Goal: Task Accomplishment & Management: Complete application form

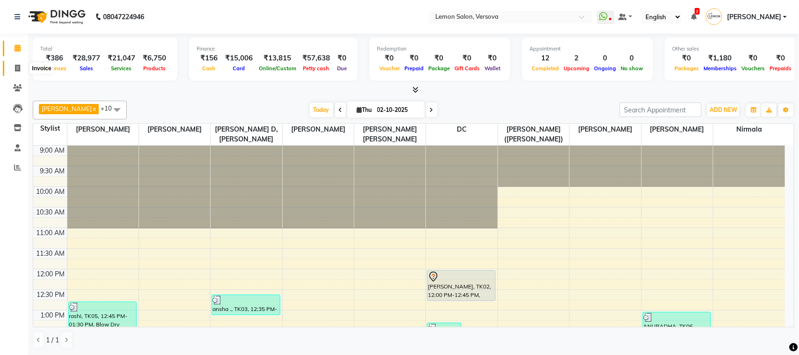
click at [17, 63] on span at bounding box center [17, 68] width 16 height 11
select select "service"
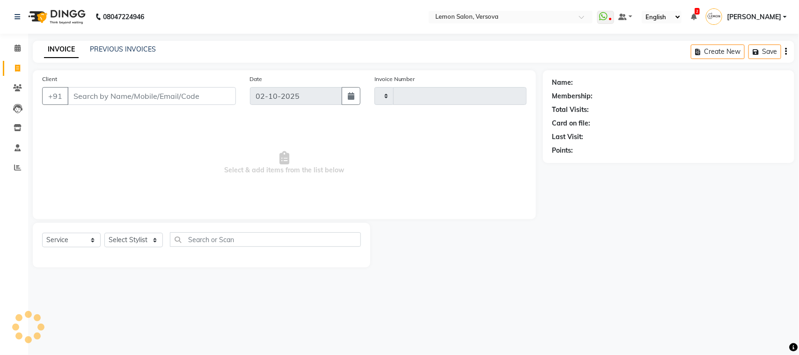
click at [148, 99] on input "Client" at bounding box center [151, 96] width 169 height 18
click at [154, 101] on input "Client" at bounding box center [151, 96] width 169 height 18
type input "2804"
select select "564"
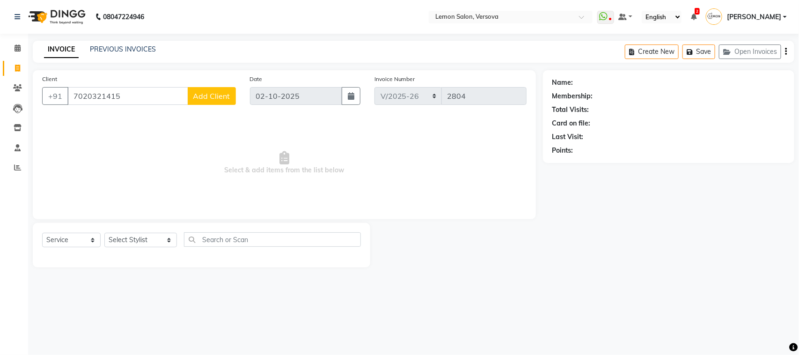
type input "7020321415"
click at [230, 95] on span "Add Client" at bounding box center [211, 95] width 37 height 9
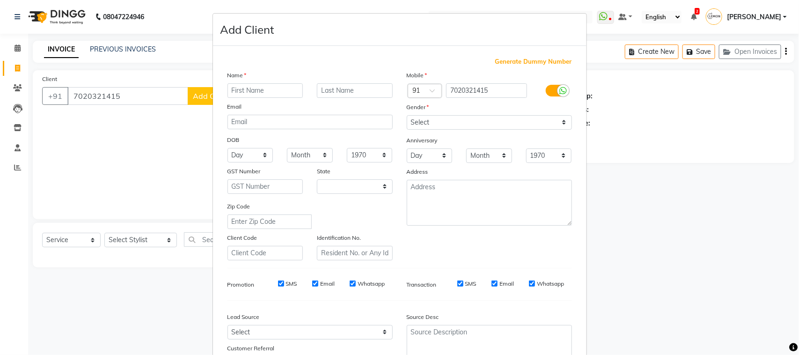
select select "22"
type input "shushmita"
click at [466, 123] on select "Select Male Female Other Prefer Not To Say" at bounding box center [489, 122] width 165 height 15
select select "female"
click at [407, 115] on select "Select Male Female Other Prefer Not To Say" at bounding box center [489, 122] width 165 height 15
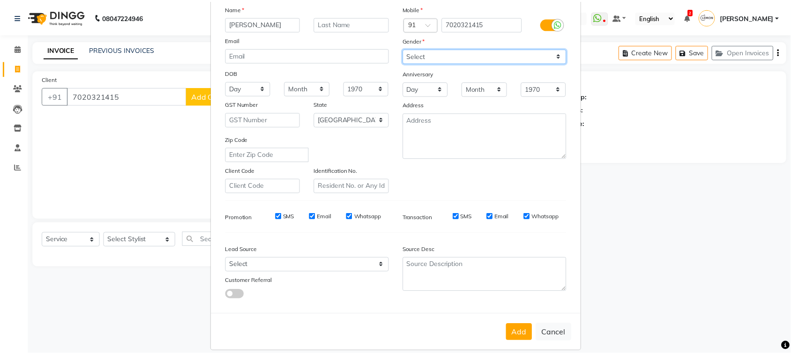
scroll to position [74, 0]
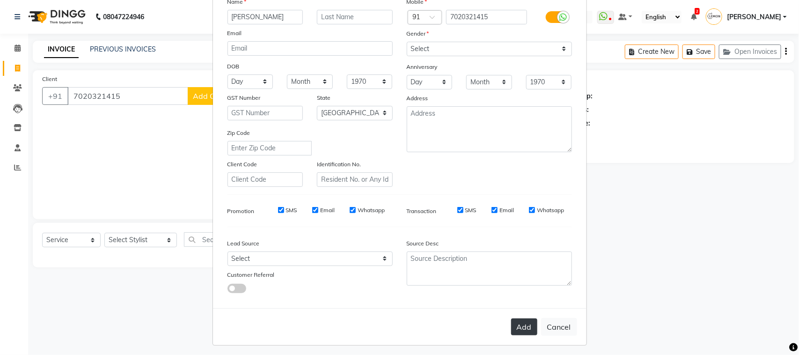
drag, startPoint x: 523, startPoint y: 318, endPoint x: 515, endPoint y: 315, distance: 8.8
click at [523, 318] on button "Add" at bounding box center [524, 326] width 26 height 17
select select
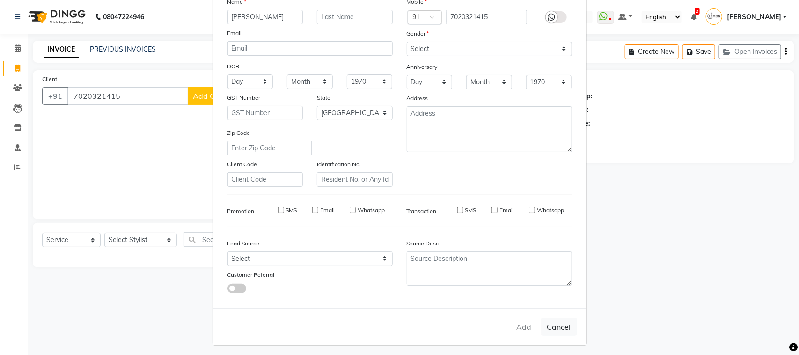
select select "null"
select select
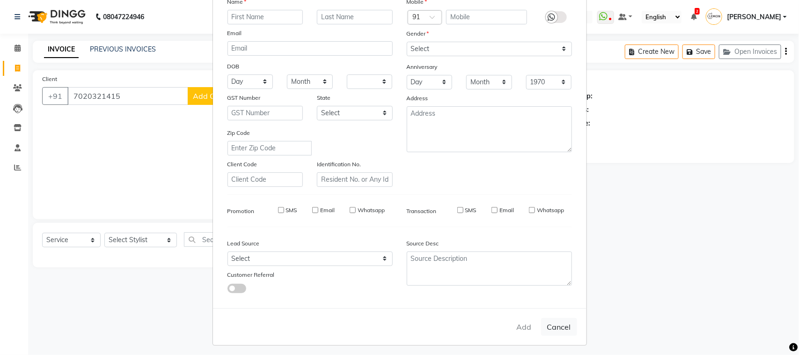
checkbox input "false"
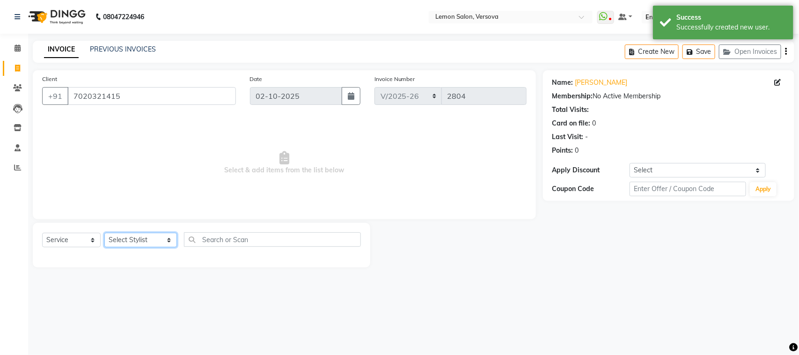
click at [133, 239] on select "Select Stylist Alim Shah Asif Salmani DC Kassar Sahil Margaret Marshak D,souza …" at bounding box center [140, 240] width 73 height 15
select select "7405"
click at [104, 233] on select "Select Stylist Alim Shah Asif Salmani DC Kassar Sahil Margaret Marshak D,souza …" at bounding box center [140, 240] width 73 height 15
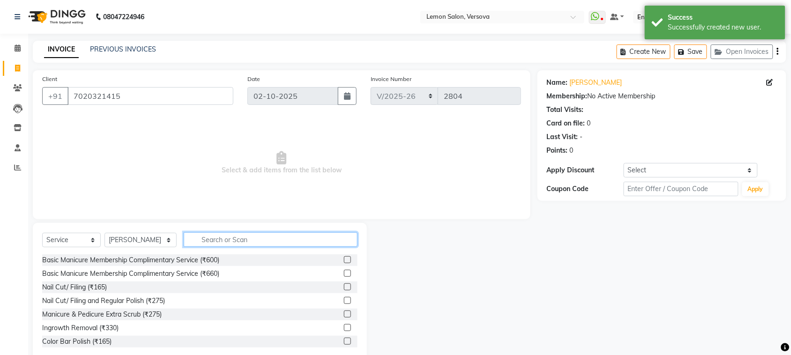
click at [259, 240] on input "text" at bounding box center [271, 239] width 174 height 15
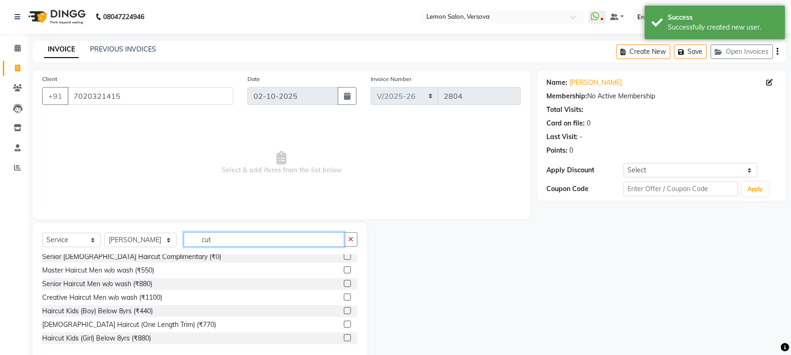
scroll to position [59, 0]
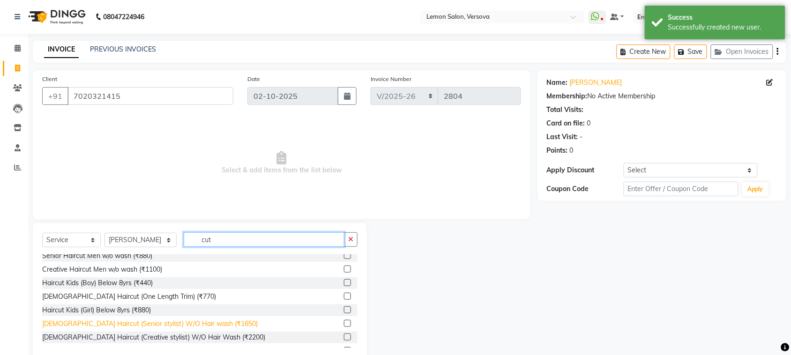
type input "cut"
click at [194, 321] on div "Female Haircut (Senior stylist) W/O Hair wash (₹1650)" at bounding box center [149, 324] width 215 height 10
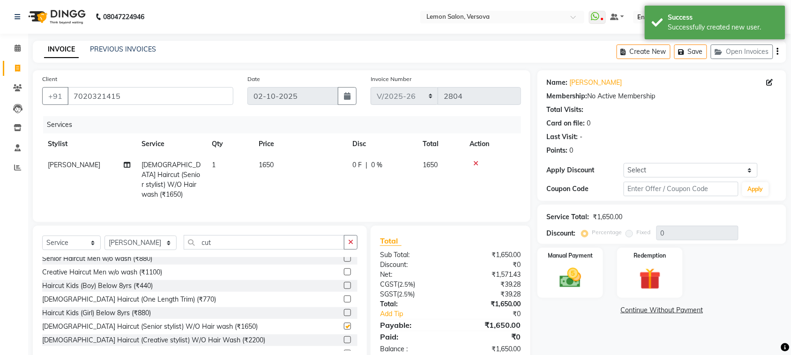
checkbox input "false"
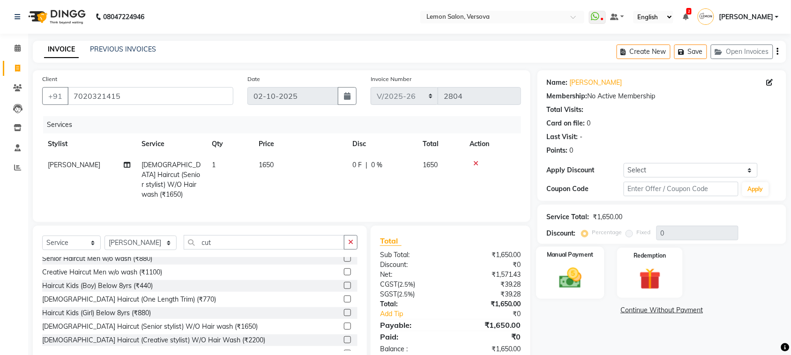
click at [537, 284] on div "Manual Payment" at bounding box center [570, 273] width 68 height 52
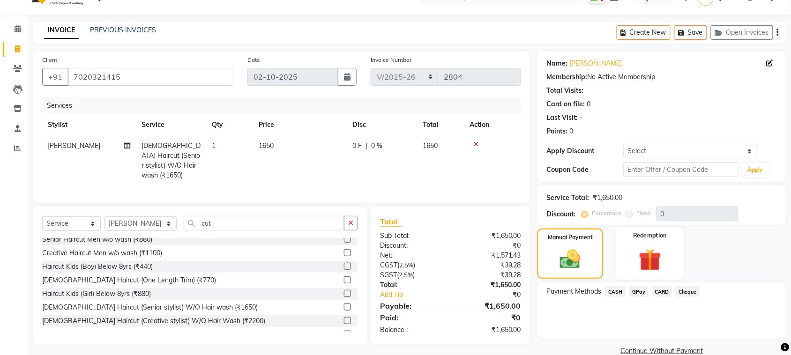
scroll to position [36, 0]
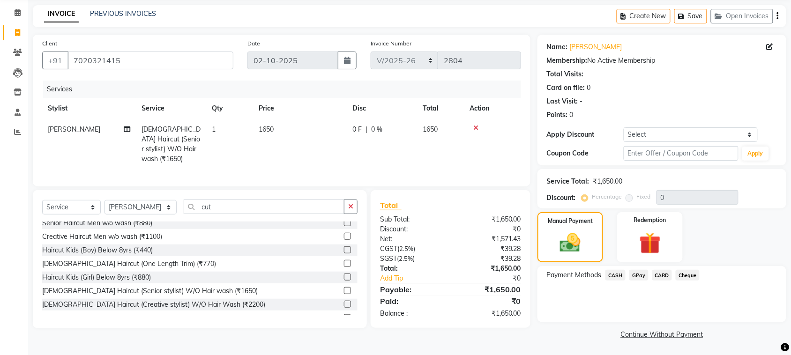
click at [646, 279] on span "GPay" at bounding box center [638, 275] width 19 height 11
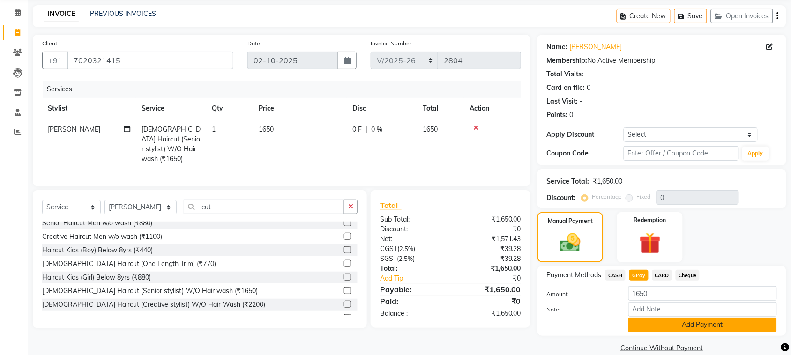
click at [660, 320] on button "Add Payment" at bounding box center [702, 325] width 148 height 15
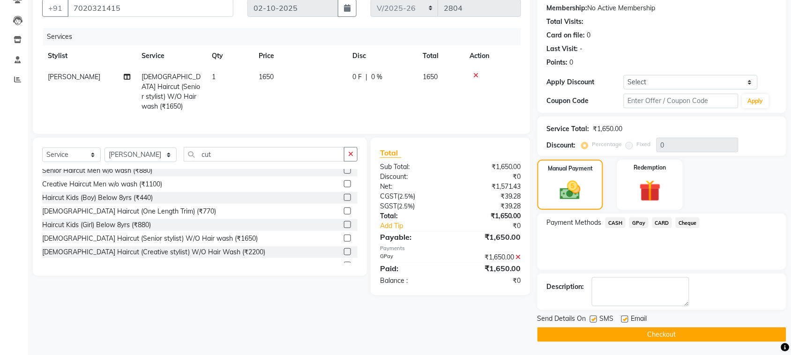
scroll to position [89, 0]
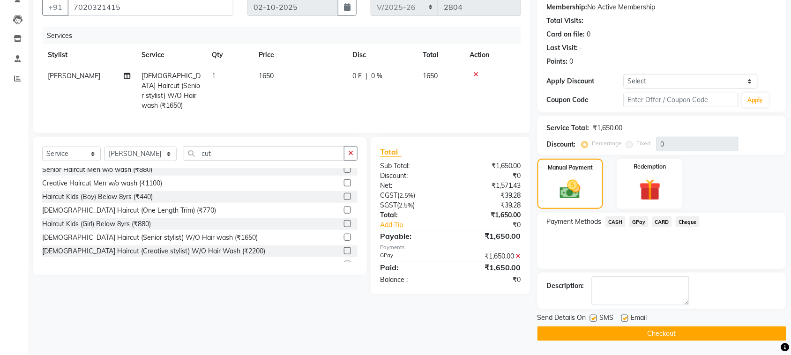
click at [595, 316] on label at bounding box center [593, 318] width 7 height 7
click at [595, 316] on input "checkbox" at bounding box center [593, 319] width 6 height 6
checkbox input "false"
click at [624, 319] on label at bounding box center [624, 318] width 7 height 7
click at [624, 319] on input "checkbox" at bounding box center [624, 319] width 6 height 6
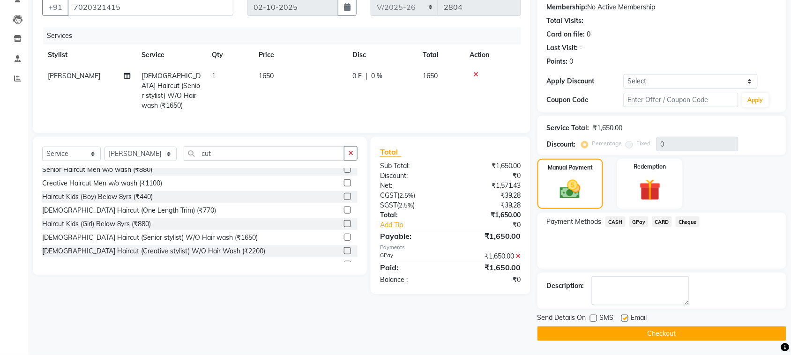
checkbox input "false"
click at [621, 329] on button "Checkout" at bounding box center [661, 333] width 249 height 15
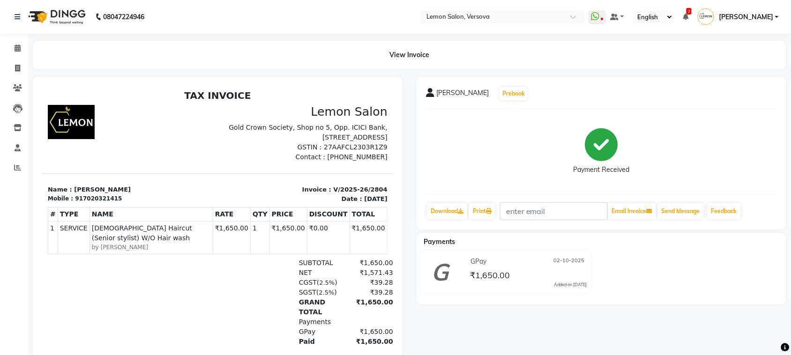
click at [19, 38] on li "Calendar" at bounding box center [14, 48] width 28 height 20
click at [19, 48] on icon at bounding box center [18, 47] width 6 height 7
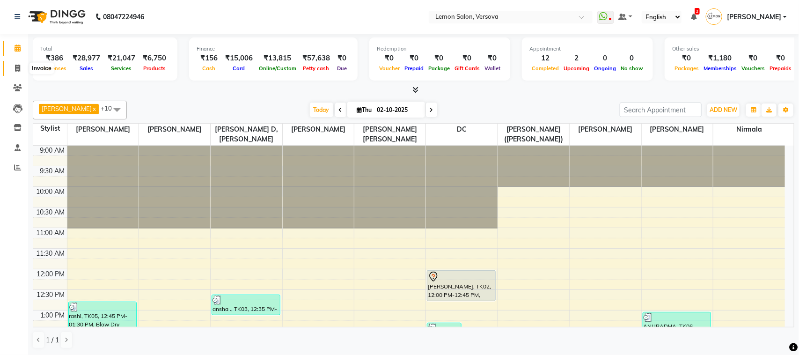
click at [17, 69] on icon at bounding box center [17, 68] width 5 height 7
select select "service"
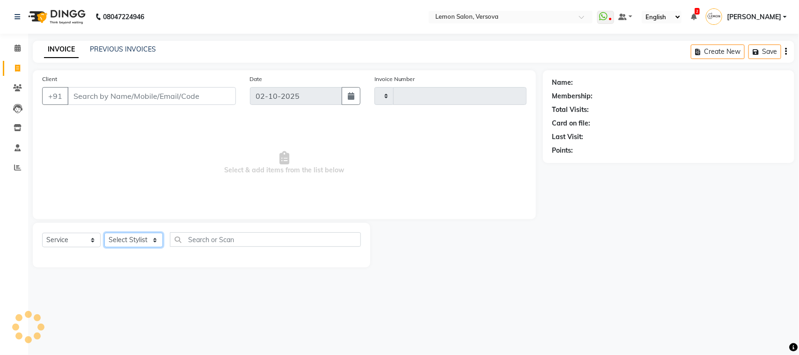
click at [132, 244] on select "Select Stylist" at bounding box center [133, 240] width 59 height 15
click at [143, 237] on select "Select Stylist" at bounding box center [133, 240] width 59 height 15
click at [143, 238] on select "Select Stylist" at bounding box center [133, 240] width 59 height 15
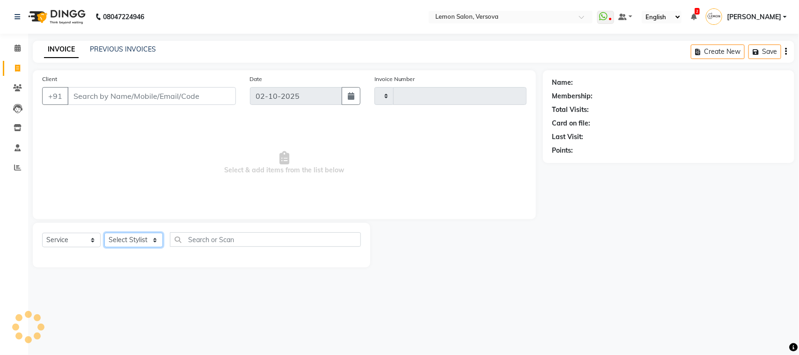
click at [143, 238] on select "Select Stylist" at bounding box center [133, 240] width 59 height 15
click at [141, 237] on select "Select Stylist" at bounding box center [133, 240] width 59 height 15
select select "564"
type input "2804"
click at [143, 237] on select "Select Stylist" at bounding box center [133, 240] width 59 height 15
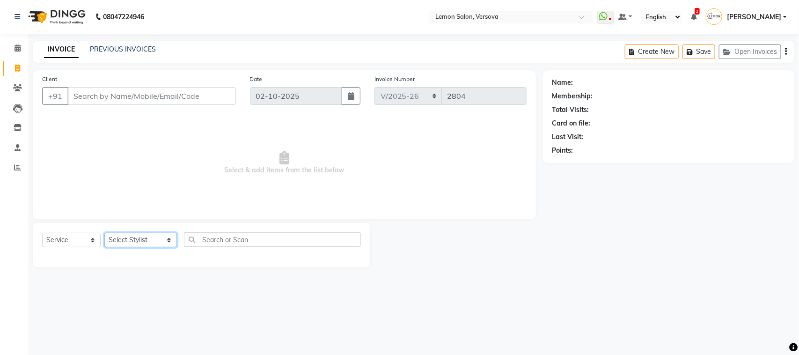
click at [149, 239] on select "Select Stylist Alim Shah Asif Salmani DC Kassar Sahil Margaret Marshak D,souza …" at bounding box center [140, 240] width 73 height 15
select select "7410"
click at [104, 233] on select "Select Stylist Alim Shah Asif Salmani DC Kassar Sahil Margaret Marshak D,souza …" at bounding box center [140, 240] width 73 height 15
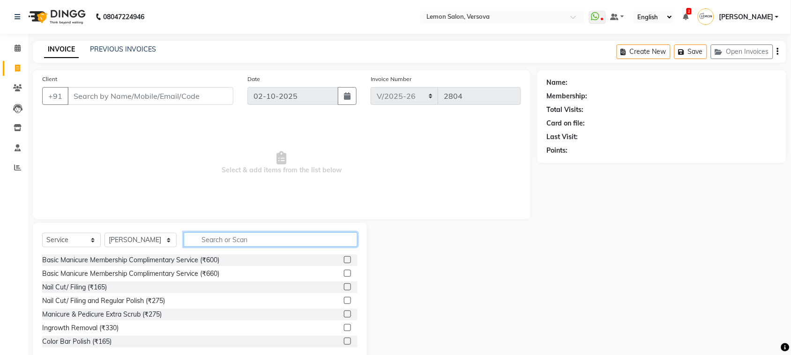
click at [260, 239] on input "text" at bounding box center [271, 239] width 174 height 15
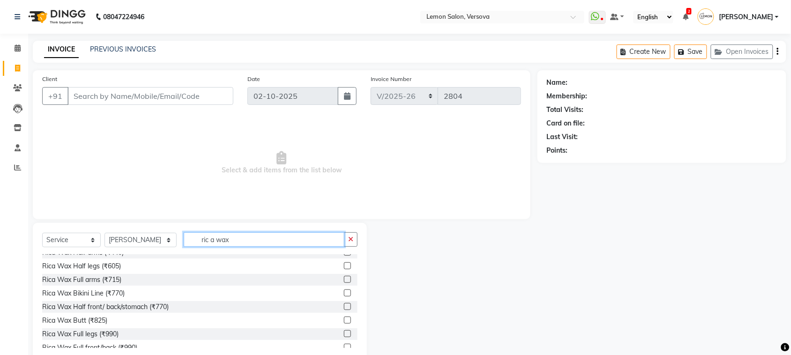
scroll to position [117, 0]
type input "ric a wax"
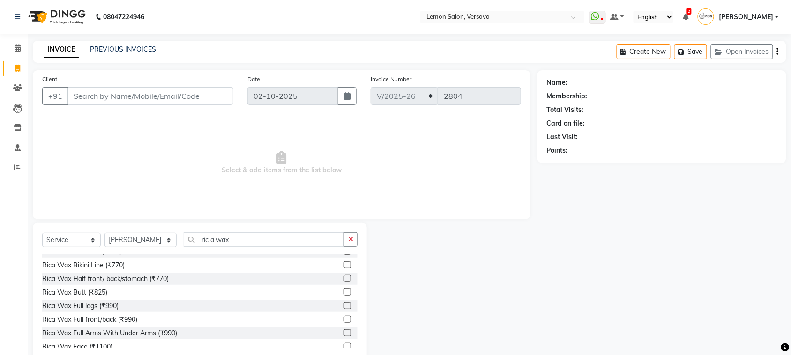
click at [114, 311] on div "Rica Wax Full legs (₹990)" at bounding box center [199, 306] width 315 height 12
click at [110, 305] on div "Rica Wax Full legs (₹990)" at bounding box center [80, 306] width 76 height 10
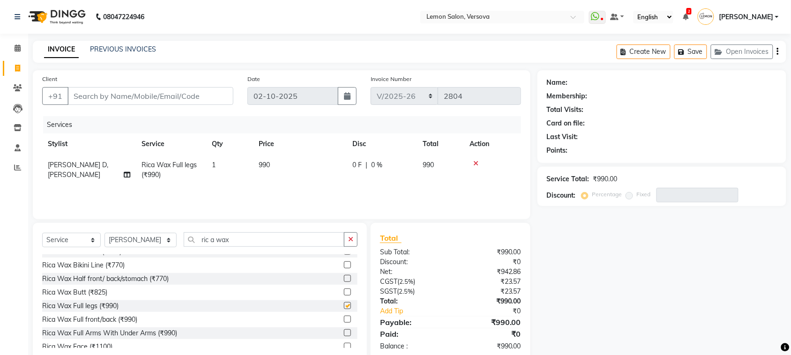
checkbox input "false"
click at [248, 240] on input "ric a wax" at bounding box center [264, 239] width 161 height 15
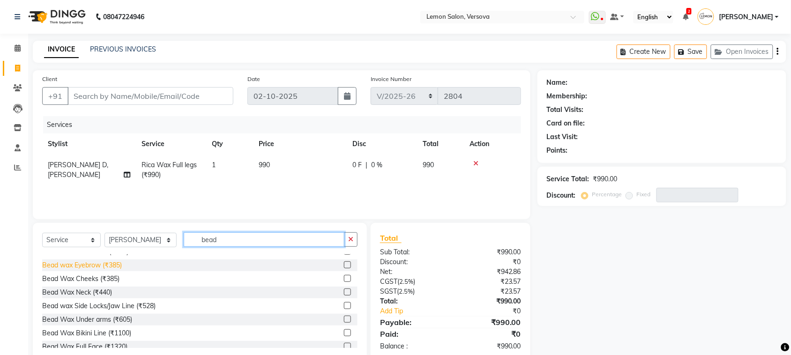
scroll to position [0, 0]
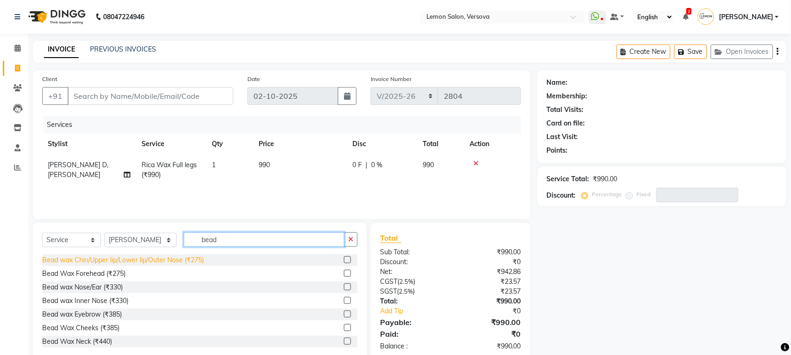
type input "bead"
click at [115, 260] on div "Bead wax Chin/Upper lip/Lower lip/Outer Nose (₹275)" at bounding box center [123, 260] width 162 height 10
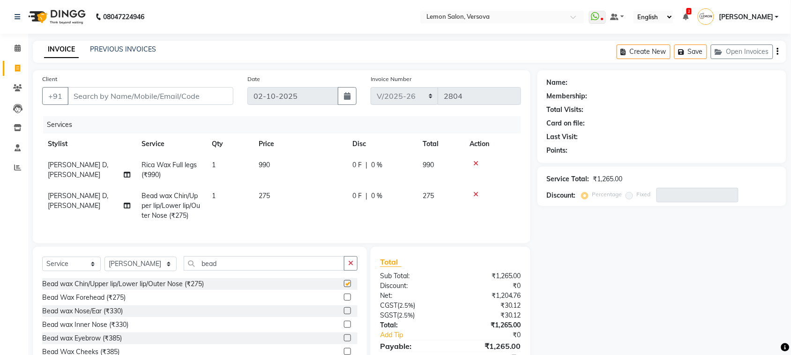
checkbox input "false"
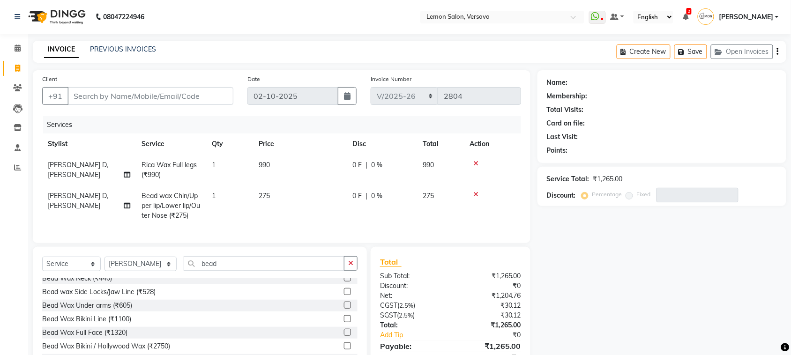
scroll to position [59, 0]
click at [111, 339] on div "Bead Wax Under arms (₹605)" at bounding box center [87, 334] width 90 height 10
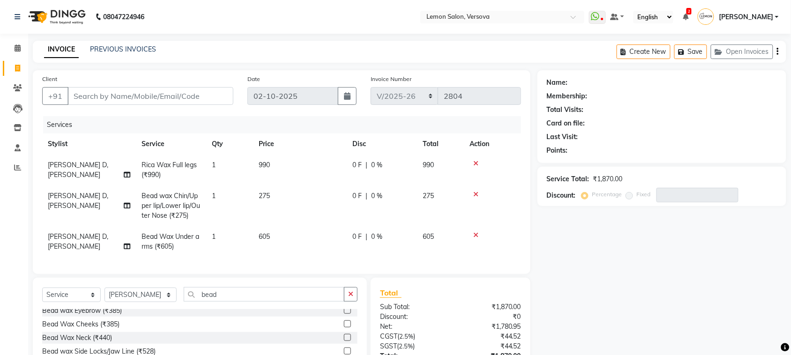
checkbox input "false"
click at [240, 302] on input "bead" at bounding box center [264, 294] width 161 height 15
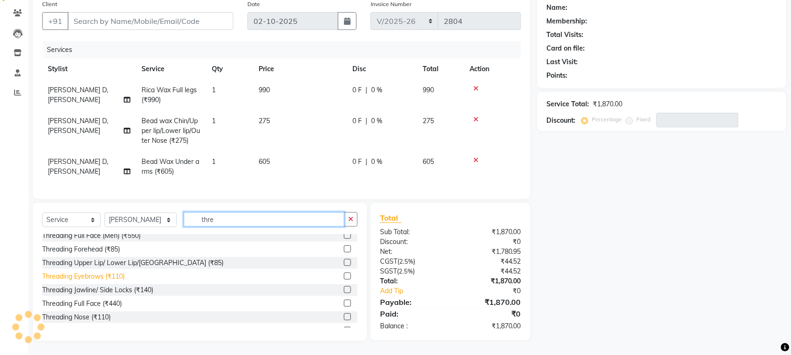
type input "thre"
click at [109, 275] on div "Threading Eyebrows (₹110)" at bounding box center [83, 277] width 82 height 10
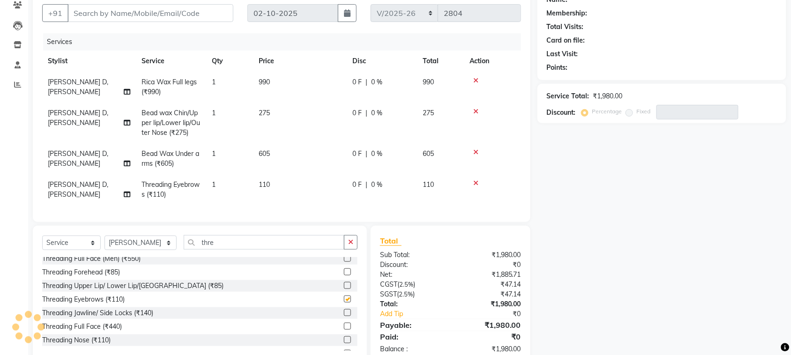
checkbox input "false"
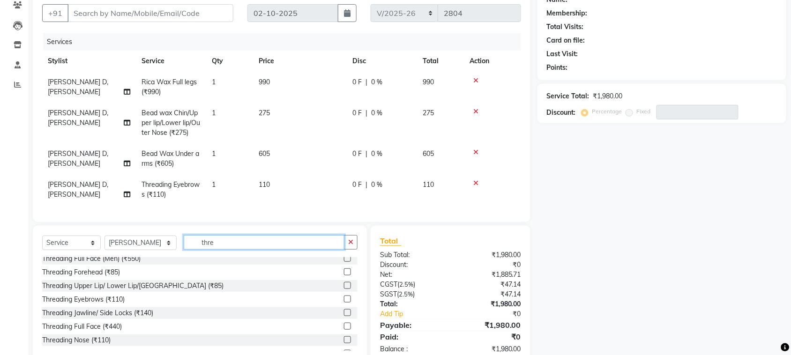
click at [237, 250] on input "thre" at bounding box center [264, 242] width 161 height 15
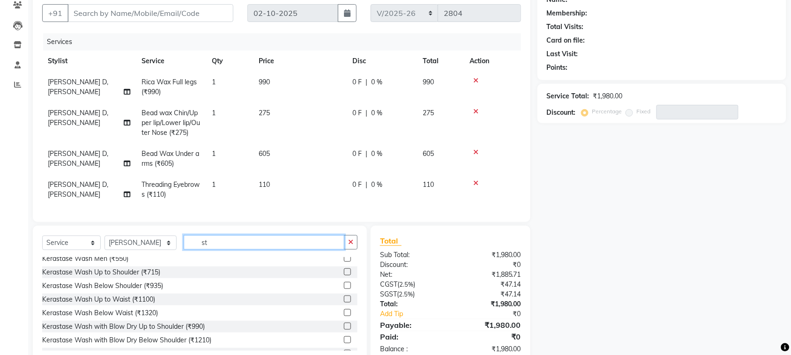
type input "s"
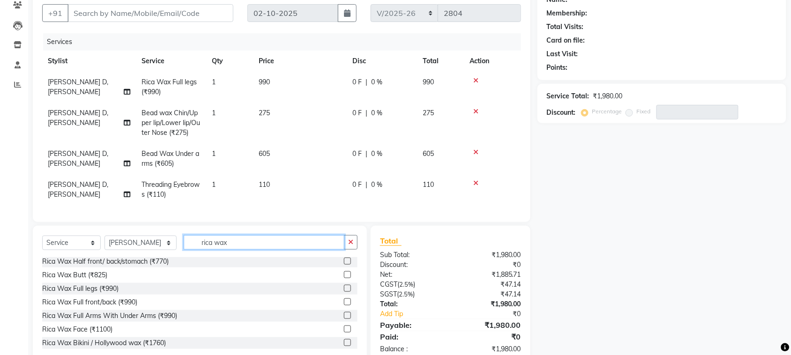
scroll to position [117, 0]
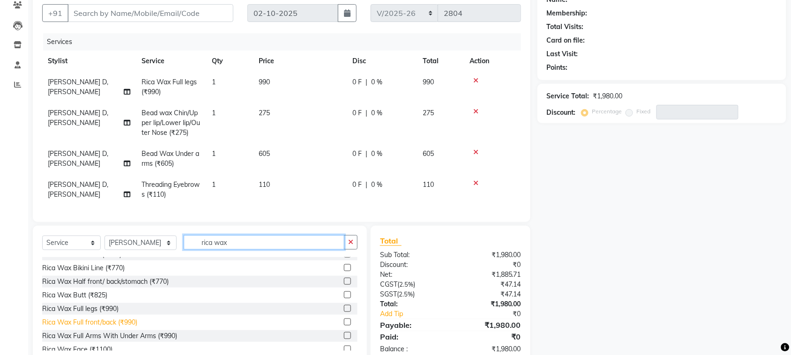
type input "rica wax"
click at [118, 327] on div "Rica Wax Full front/back (₹990)" at bounding box center [89, 323] width 95 height 10
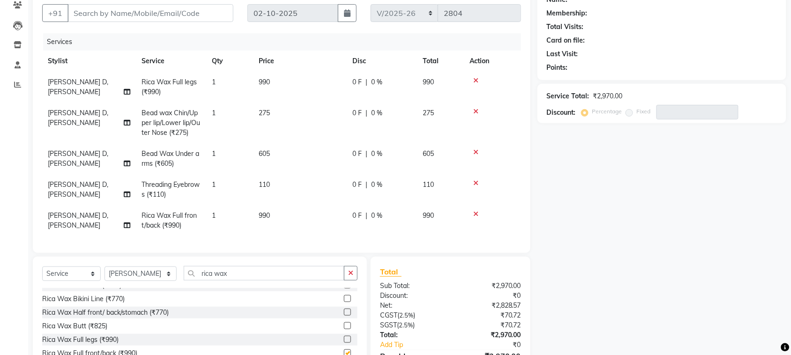
checkbox input "false"
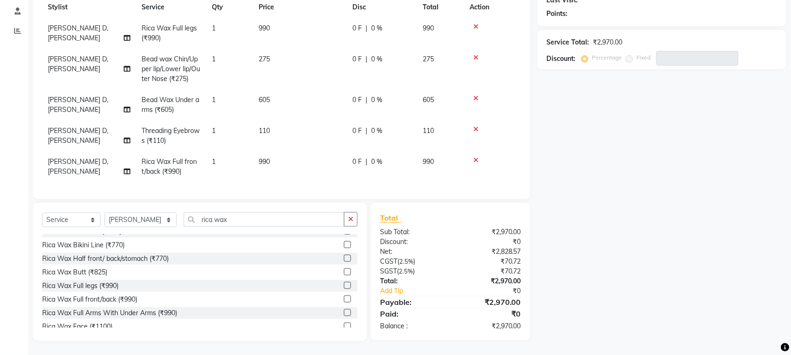
scroll to position [145, 0]
click at [109, 258] on div "Rica Wax Half front/ back/stomach (₹770)" at bounding box center [105, 259] width 126 height 10
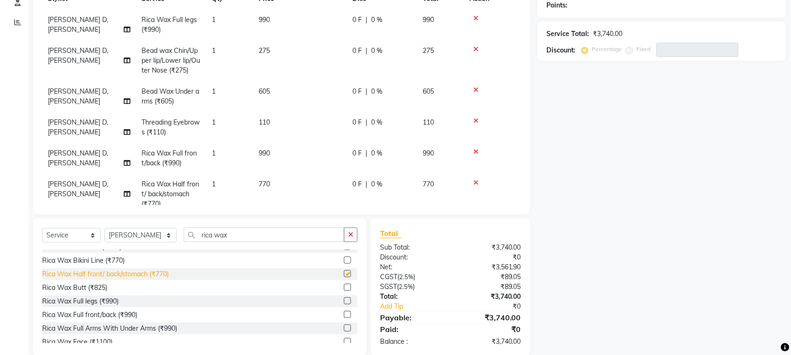
checkbox input "false"
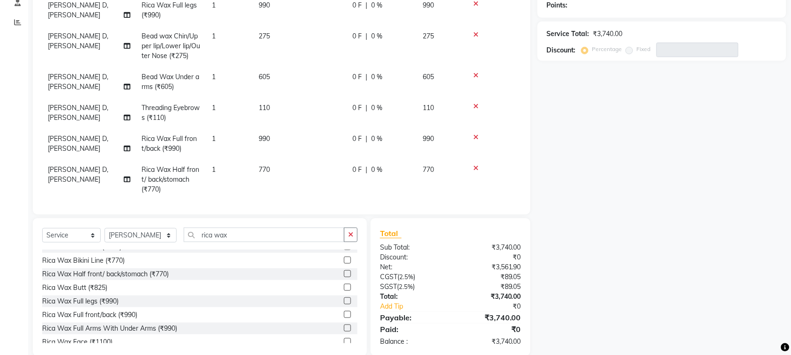
scroll to position [26, 0]
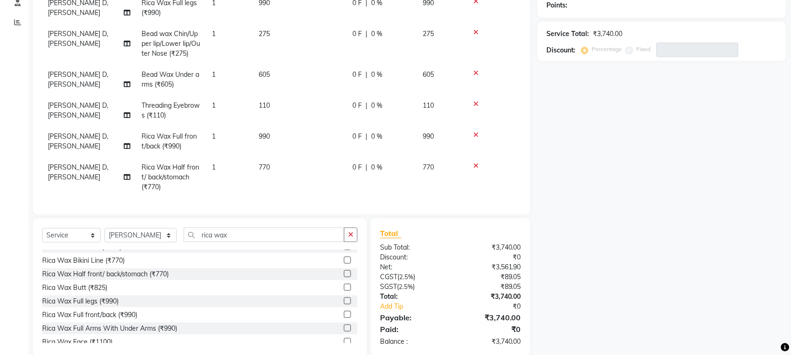
click at [475, 132] on icon at bounding box center [475, 135] width 5 height 7
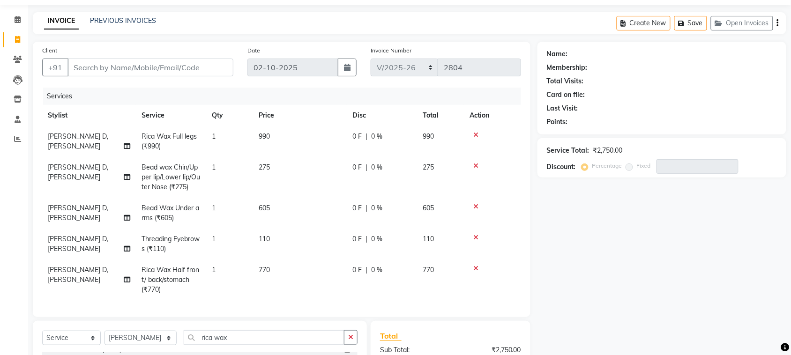
scroll to position [28, 0]
drag, startPoint x: 203, startPoint y: 67, endPoint x: 563, endPoint y: 34, distance: 362.1
click at [210, 67] on input "Client" at bounding box center [150, 68] width 166 height 18
type input "9"
type input "0"
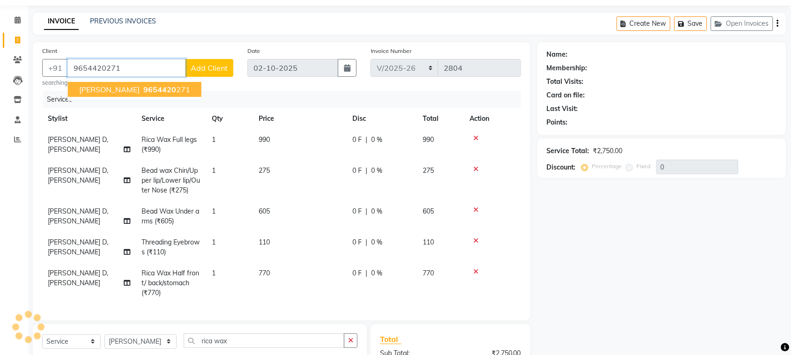
type input "9654420271"
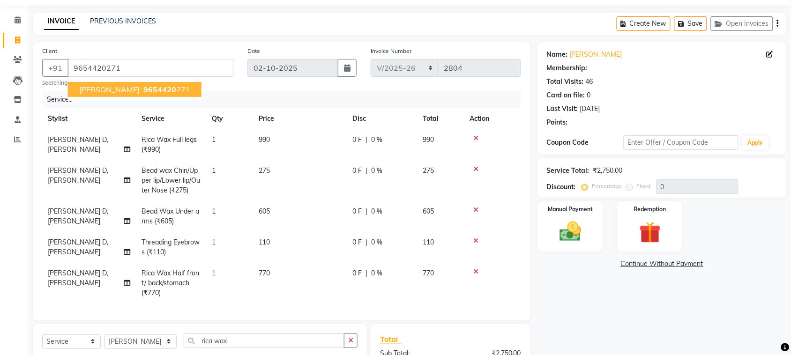
type input "20"
select select "1: Object"
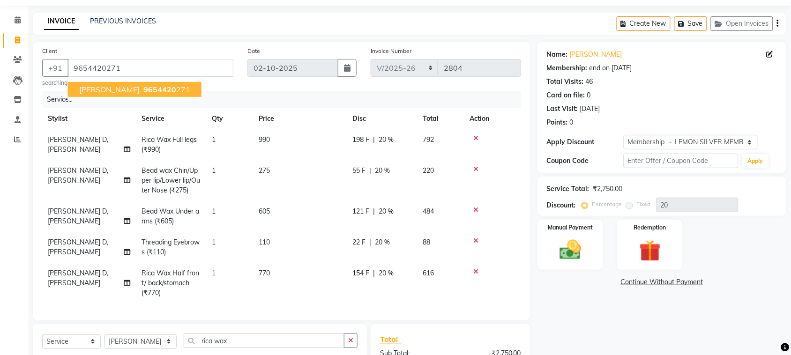
click at [687, 109] on div "Last Visit: 17-09-2025" at bounding box center [662, 109] width 230 height 10
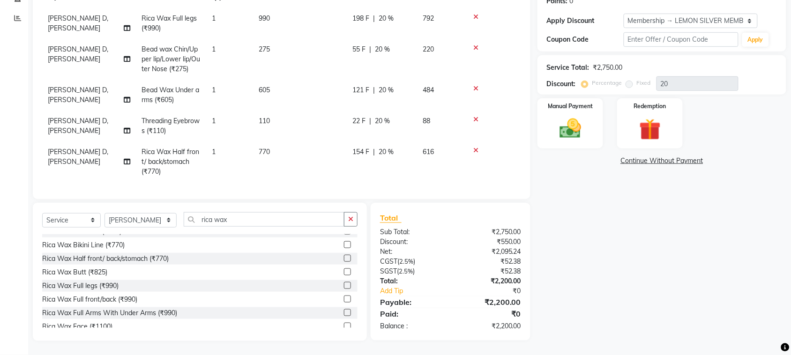
scroll to position [158, 0]
click at [583, 103] on div "Manual Payment" at bounding box center [570, 123] width 68 height 52
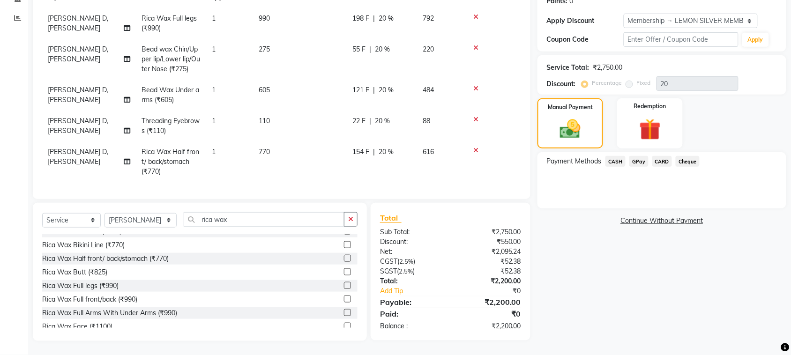
click at [640, 156] on span "GPay" at bounding box center [638, 161] width 19 height 11
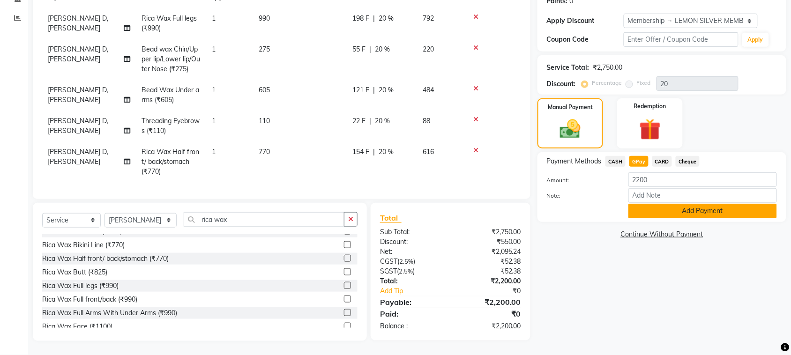
click at [652, 204] on button "Add Payment" at bounding box center [702, 211] width 148 height 15
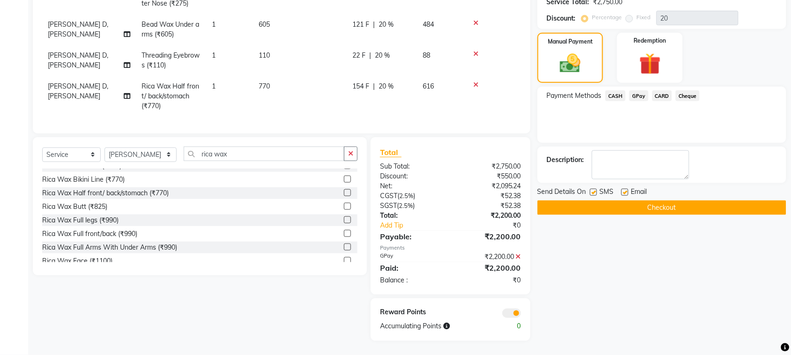
scroll to position [223, 0]
click at [591, 189] on label at bounding box center [593, 192] width 7 height 7
click at [591, 190] on input "checkbox" at bounding box center [593, 193] width 6 height 6
checkbox input "false"
click at [626, 189] on label at bounding box center [624, 192] width 7 height 7
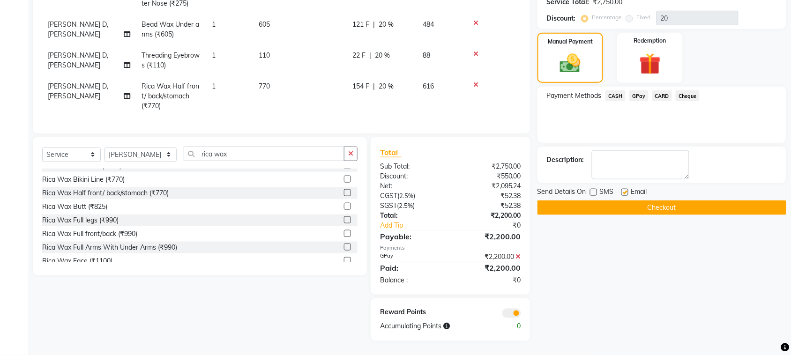
click at [626, 190] on input "checkbox" at bounding box center [624, 193] width 6 height 6
checkbox input "false"
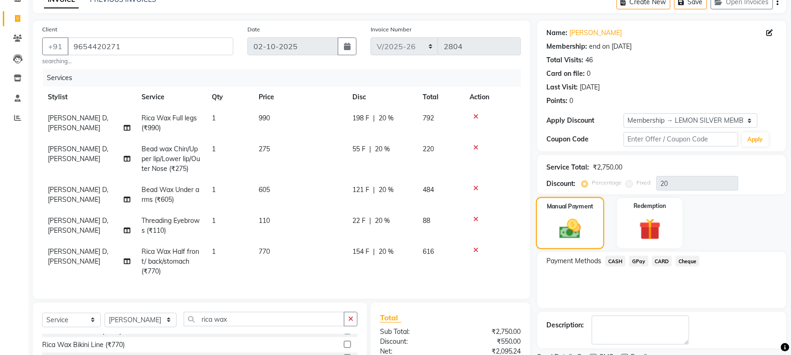
scroll to position [117, 0]
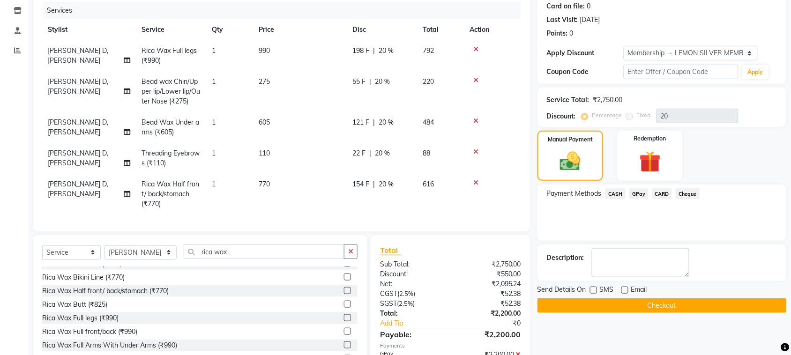
click at [610, 301] on button "Checkout" at bounding box center [661, 305] width 249 height 15
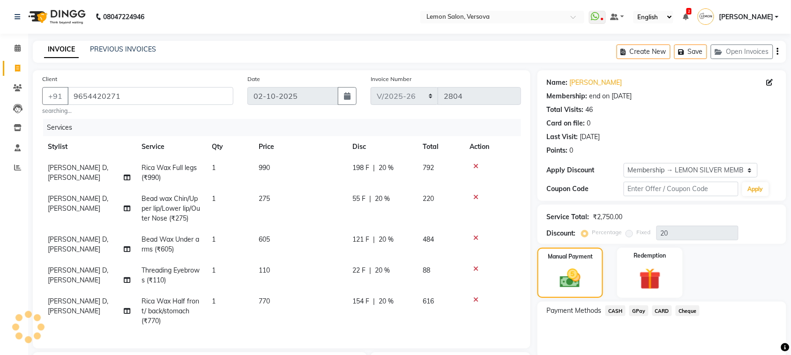
scroll to position [176, 0]
